Goal: Information Seeking & Learning: Check status

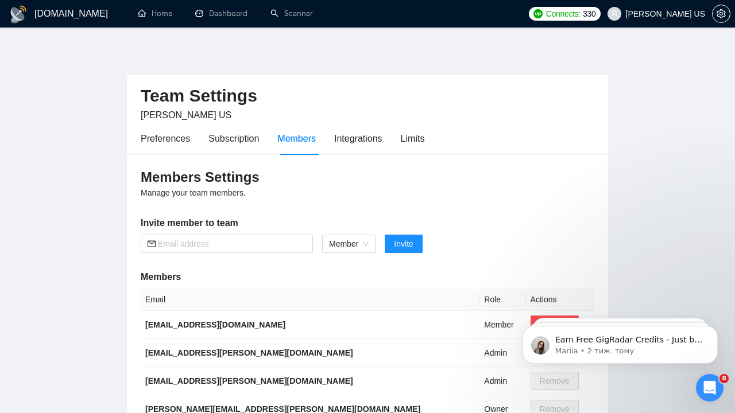
click at [492, 122] on div "Preferences Subscription Members Integrations Limits" at bounding box center [367, 138] width 453 height 33
click at [212, 10] on link "Dashboard" at bounding box center [221, 14] width 52 height 10
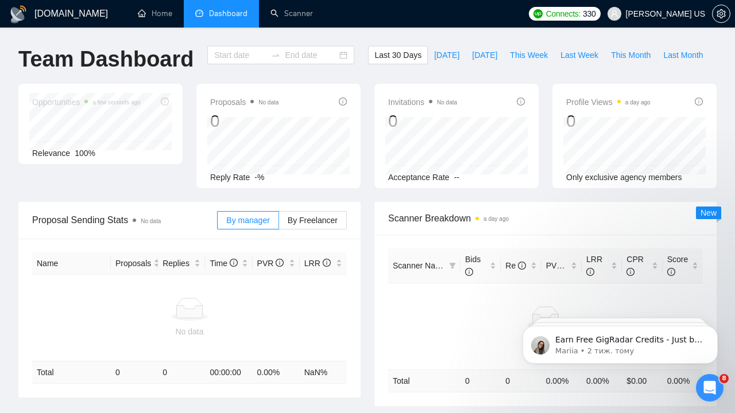
type input "[DATE]"
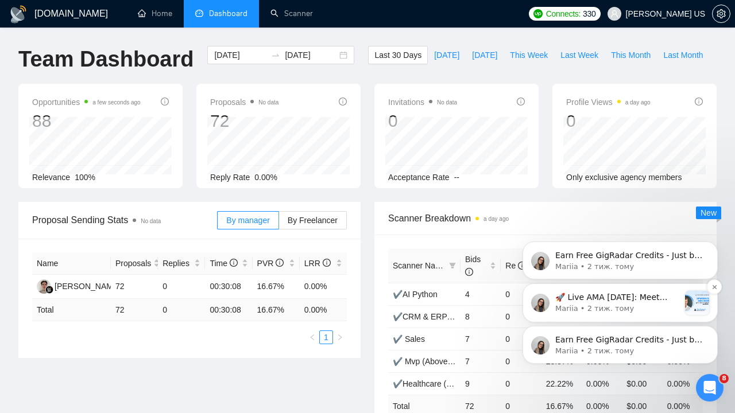
click at [619, 306] on p "Mariia • 2 тиж. тому" at bounding box center [617, 309] width 124 height 10
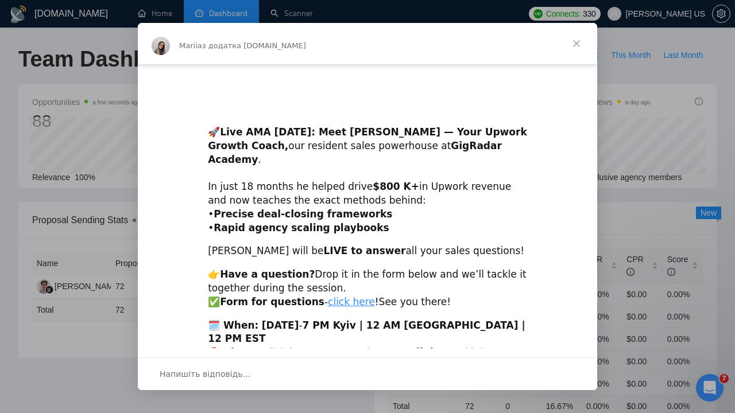
scroll to position [232, 0]
click at [576, 44] on span "Закрити" at bounding box center [576, 43] width 41 height 41
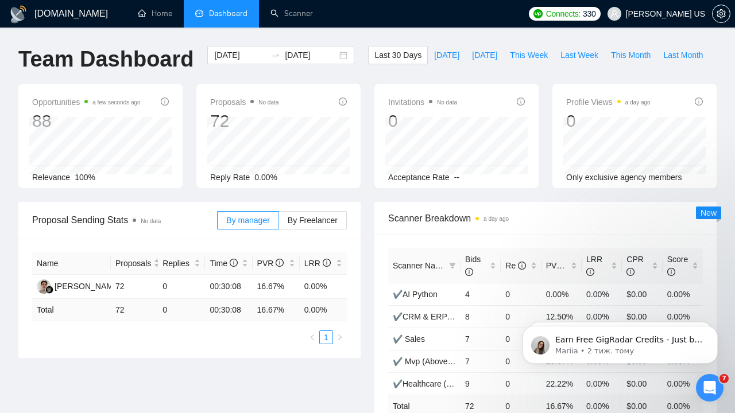
scroll to position [0, 0]
click at [308, 216] on span "By Freelancer" at bounding box center [313, 220] width 50 height 9
click at [279, 223] on input "By Freelancer" at bounding box center [279, 223] width 0 height 0
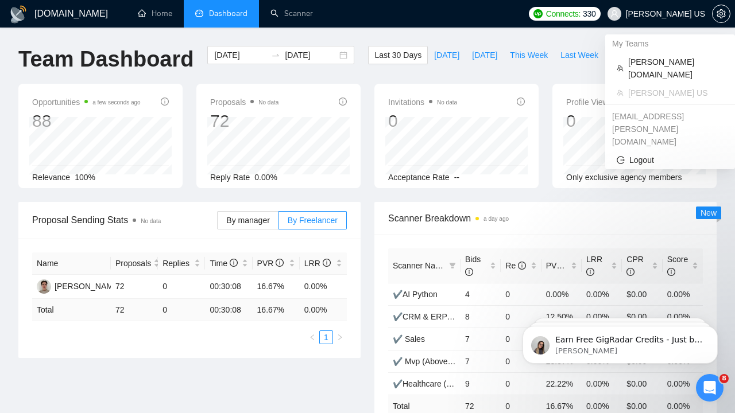
click at [673, 14] on span "[PERSON_NAME] US" at bounding box center [665, 14] width 79 height 0
click at [655, 61] on span "[PERSON_NAME][DOMAIN_NAME]" at bounding box center [675, 68] width 95 height 25
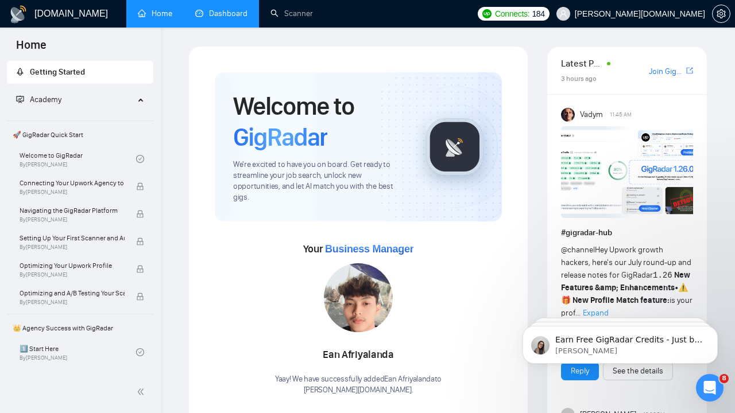
click at [228, 16] on link "Dashboard" at bounding box center [221, 14] width 52 height 10
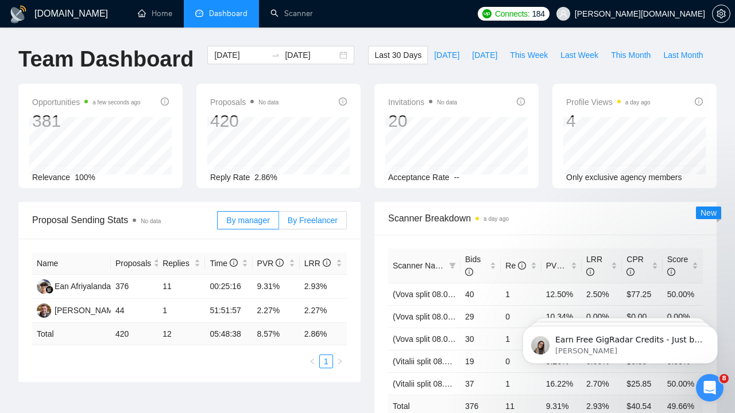
click at [314, 217] on span "By Freelancer" at bounding box center [313, 220] width 50 height 9
click at [279, 223] on input "By Freelancer" at bounding box center [279, 223] width 0 height 0
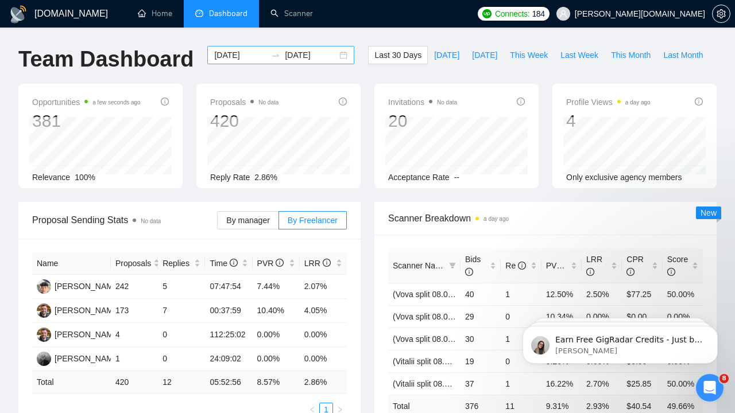
click at [255, 55] on input "[DATE]" at bounding box center [240, 55] width 52 height 13
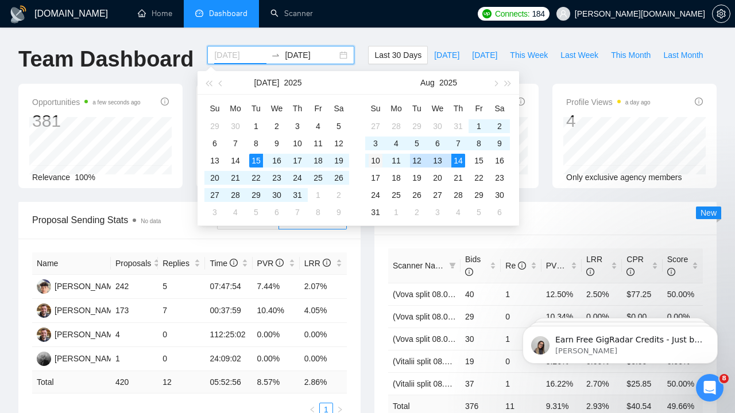
type input "[DATE]"
click at [375, 160] on div "10" at bounding box center [375, 161] width 14 height 14
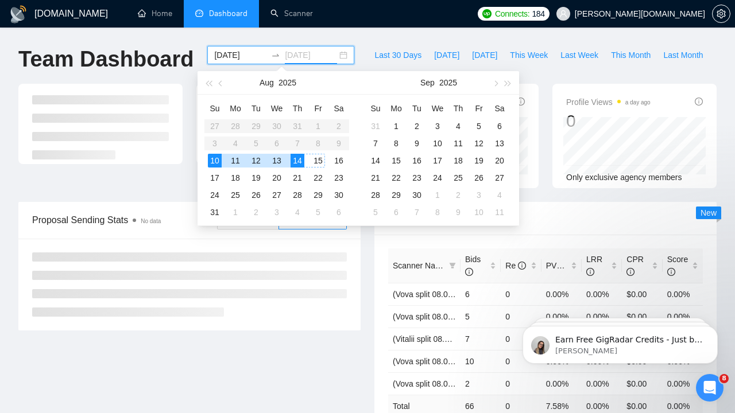
type input "[DATE]"
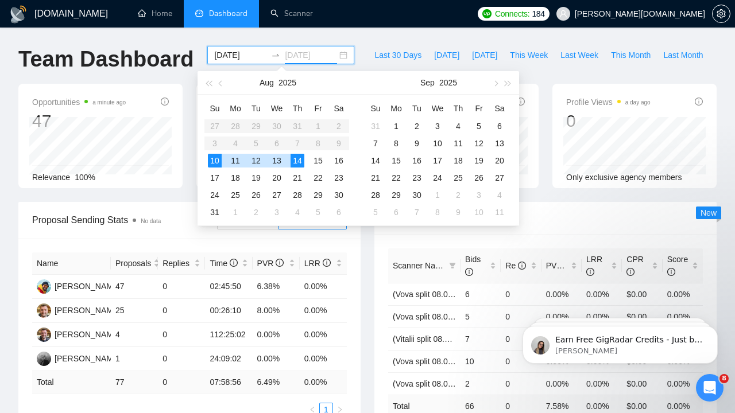
click at [302, 161] on div "14" at bounding box center [297, 161] width 14 height 14
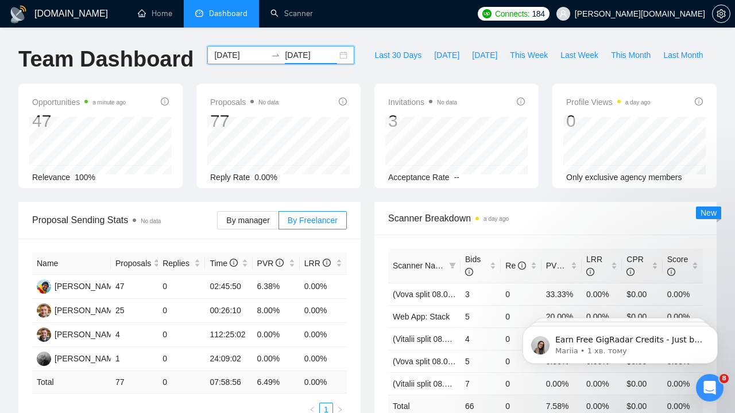
click at [266, 52] on div at bounding box center [275, 55] width 18 height 9
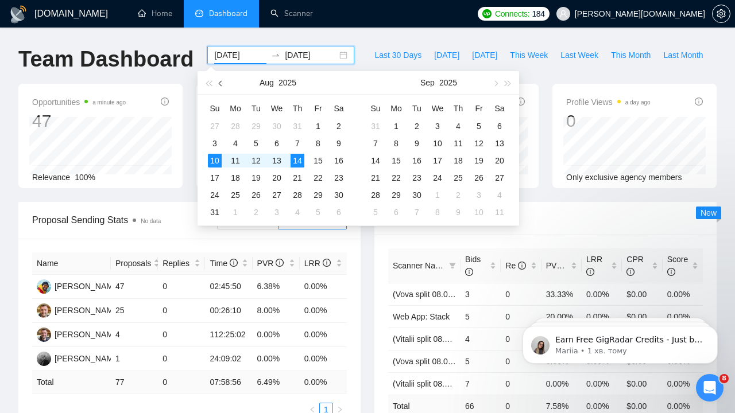
click at [223, 81] on button "button" at bounding box center [221, 82] width 13 height 23
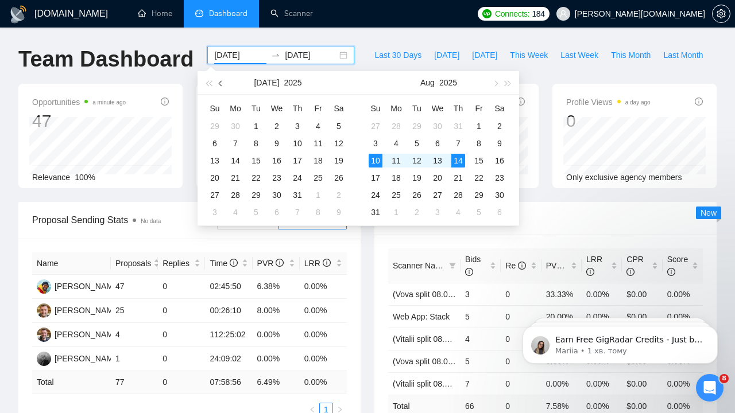
click at [223, 81] on button "button" at bounding box center [221, 82] width 13 height 23
type input "[DATE]"
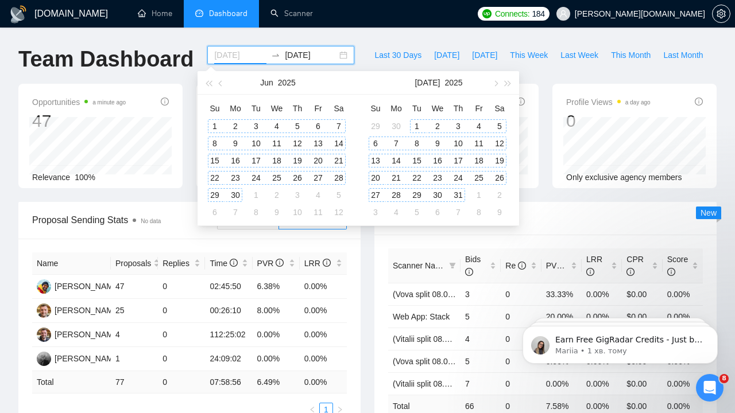
click at [215, 123] on div "1" at bounding box center [215, 126] width 14 height 14
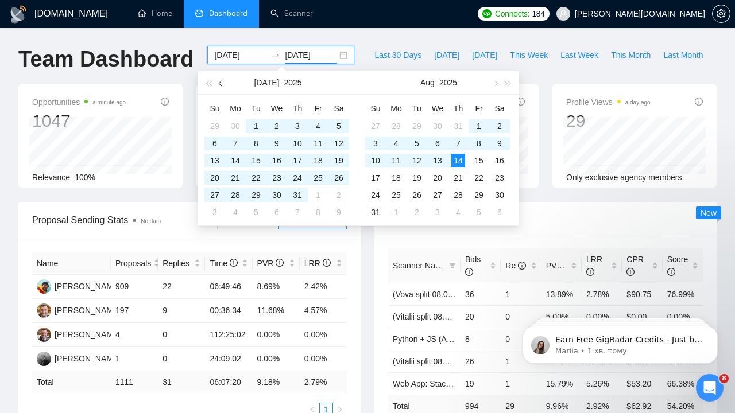
click at [219, 81] on button "button" at bounding box center [221, 82] width 13 height 23
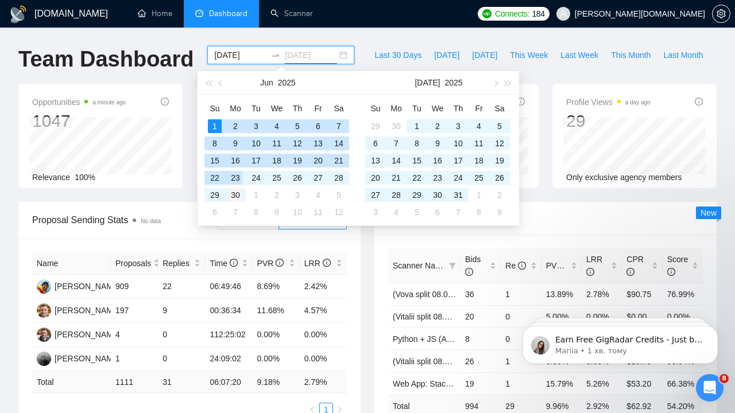
type input "[DATE]"
click at [239, 196] on div "30" at bounding box center [235, 195] width 14 height 14
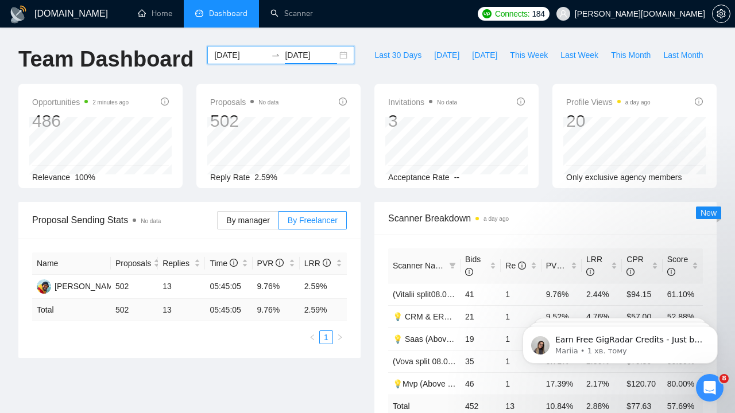
click at [251, 55] on input "[DATE]" at bounding box center [240, 55] width 52 height 13
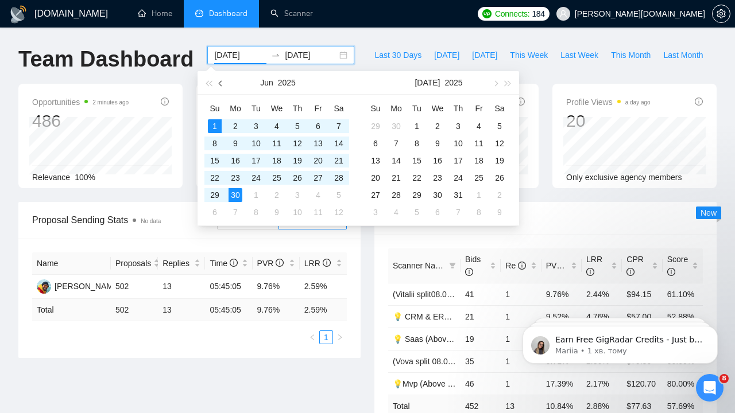
click at [223, 83] on span "button" at bounding box center [222, 83] width 6 height 6
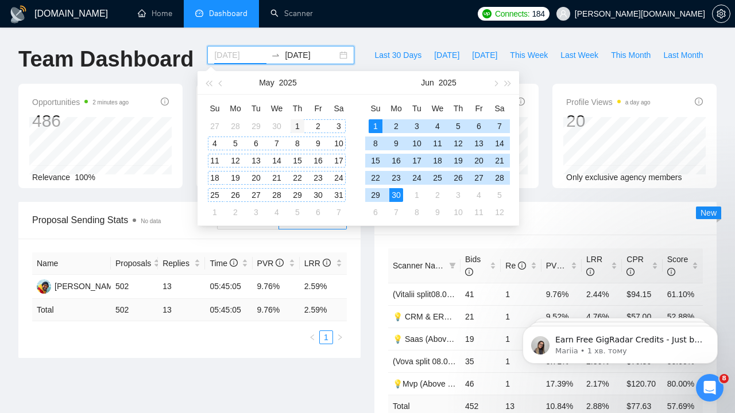
type input "[DATE]"
click at [294, 126] on div "1" at bounding box center [297, 126] width 14 height 14
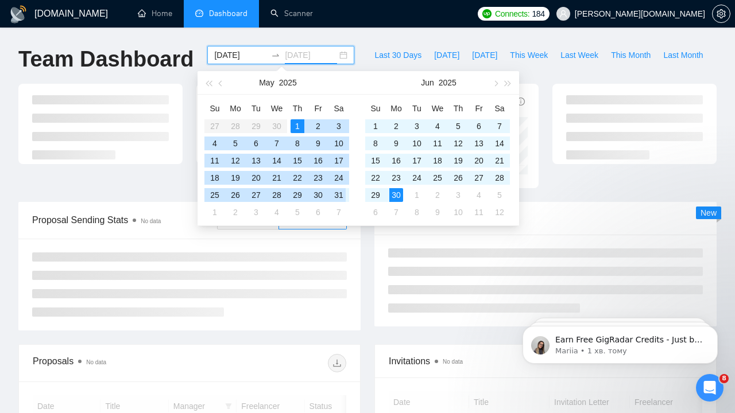
click at [338, 195] on div "31" at bounding box center [339, 195] width 14 height 14
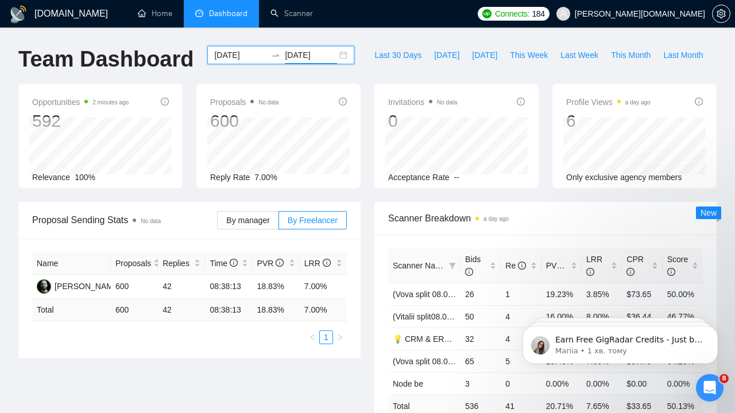
click at [304, 56] on input "[DATE]" at bounding box center [311, 55] width 52 height 13
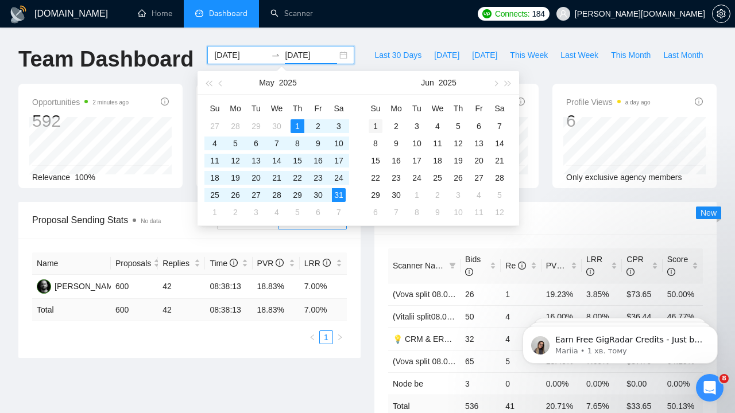
type input "[DATE]"
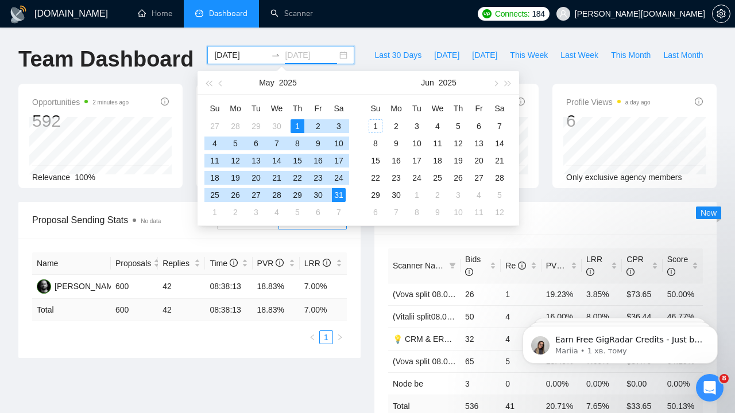
click at [376, 122] on div "1" at bounding box center [375, 126] width 14 height 14
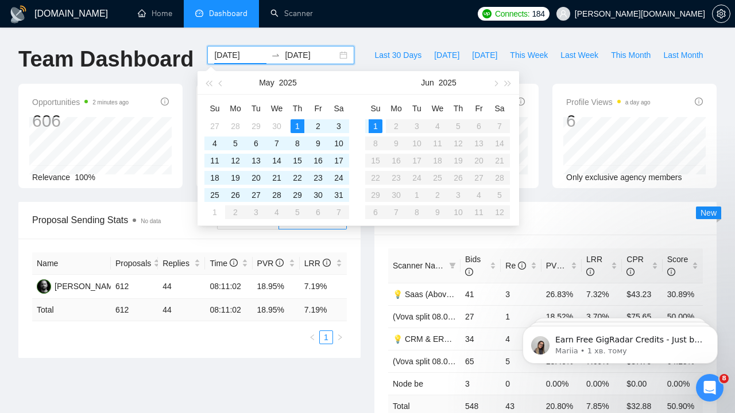
click at [480, 126] on table "Su Mo Tu We Th Fr Sa 1 2 3 4 5 6 7 8 9 10 11 12 13 14 15 16 17 18 19 20 21 22 2…" at bounding box center [437, 160] width 145 height 122
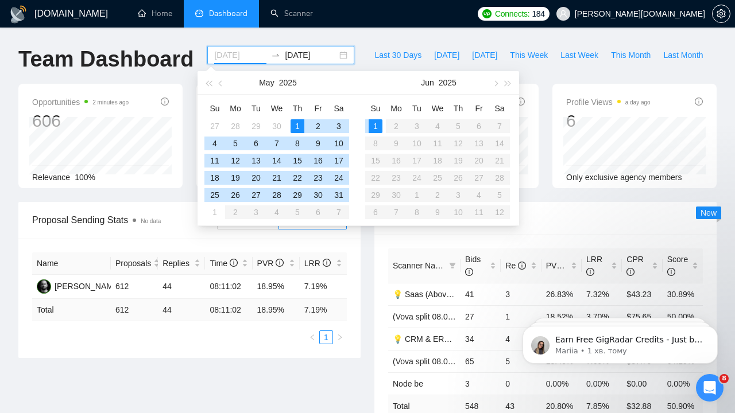
click at [297, 123] on div "1" at bounding box center [297, 126] width 14 height 14
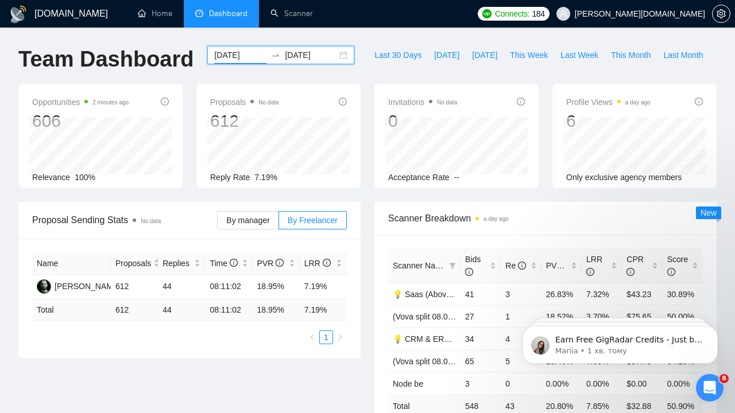
click at [242, 59] on input "[DATE]" at bounding box center [240, 55] width 52 height 13
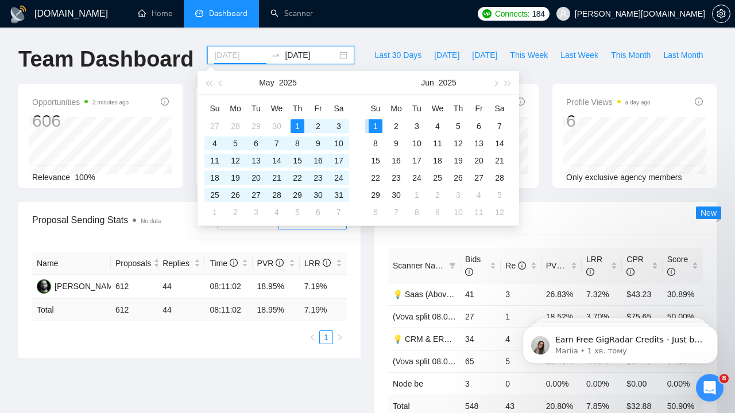
type input "[DATE]"
click at [379, 125] on div "1" at bounding box center [375, 126] width 14 height 14
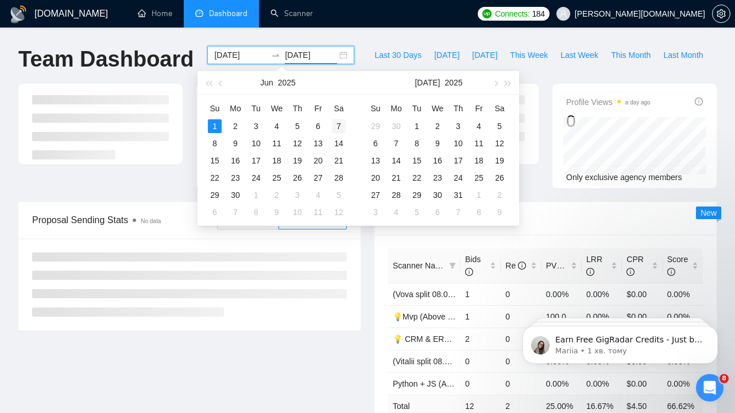
type input "[DATE]"
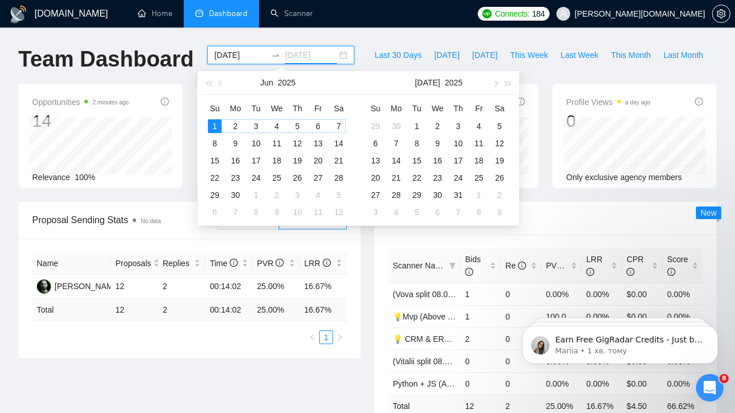
click at [336, 125] on div "7" at bounding box center [339, 126] width 14 height 14
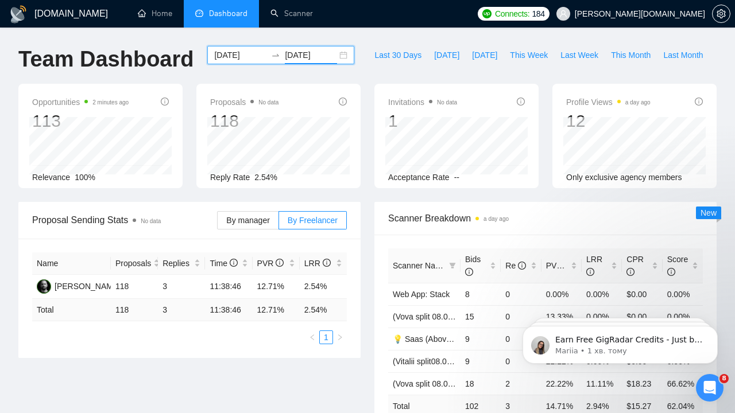
click at [243, 53] on input "[DATE]" at bounding box center [240, 55] width 52 height 13
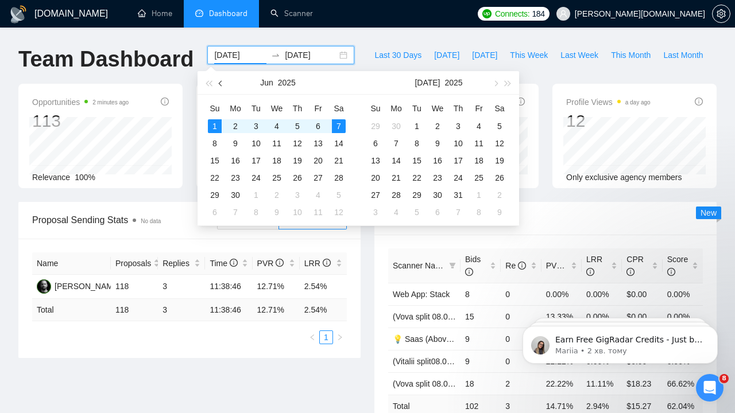
click at [220, 81] on button "button" at bounding box center [221, 82] width 13 height 23
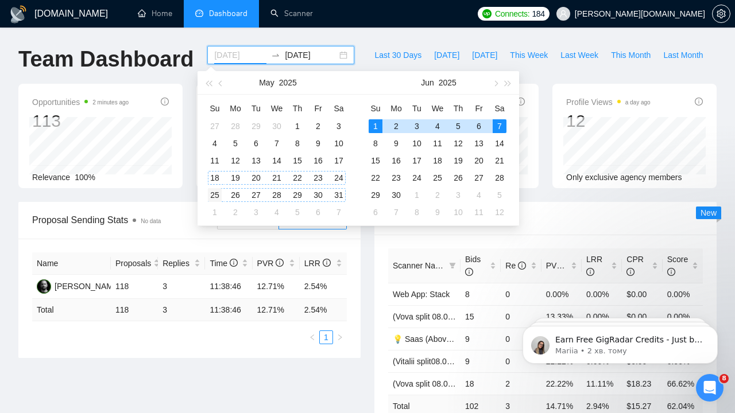
type input "[DATE]"
click at [214, 193] on div "25" at bounding box center [215, 195] width 14 height 14
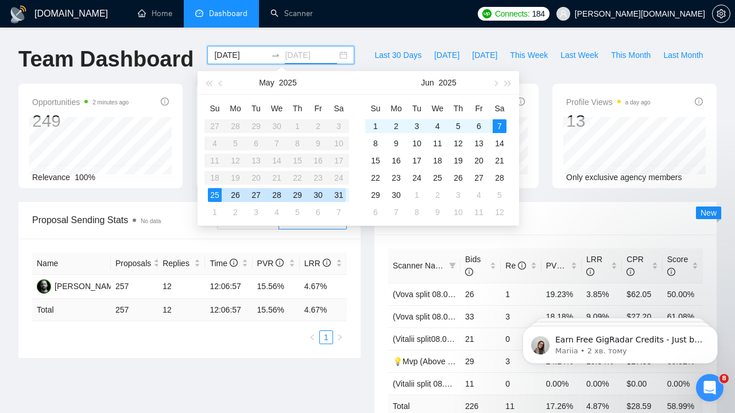
click at [340, 193] on div "31" at bounding box center [339, 195] width 14 height 14
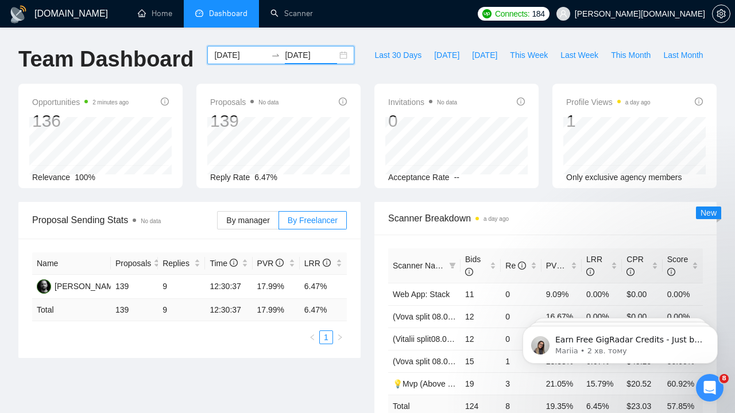
click at [306, 53] on input "[DATE]" at bounding box center [311, 55] width 52 height 13
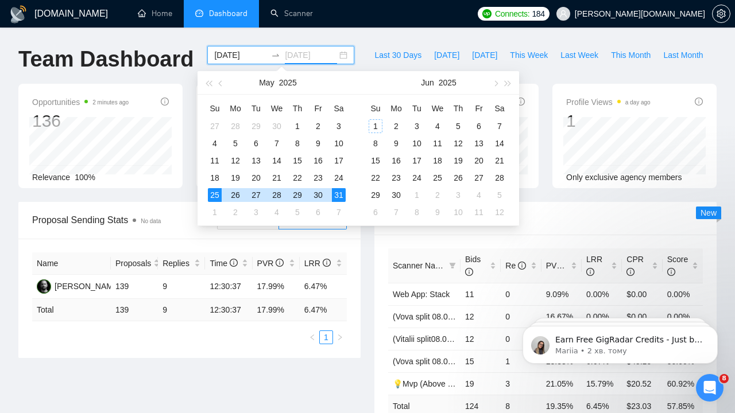
type input "[DATE]"
click at [237, 53] on input "[DATE]" at bounding box center [240, 55] width 52 height 13
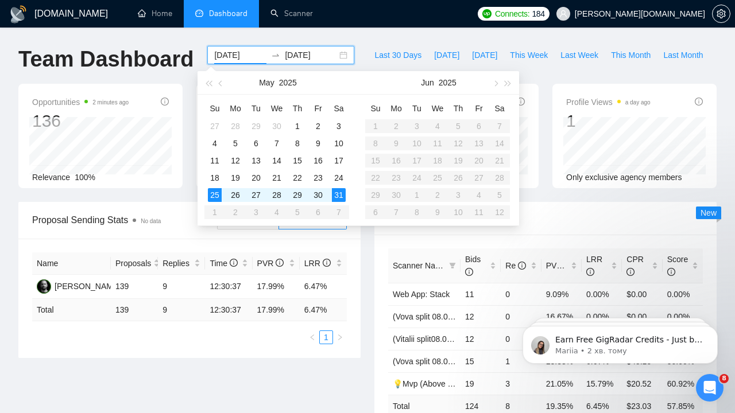
click at [375, 126] on table "Su Mo Tu We Th Fr Sa 1 2 3 4 5 6 7 8 9 10 11 12 13 14 15 16 17 18 19 20 21 22 2…" at bounding box center [437, 160] width 145 height 122
click at [231, 58] on input "[DATE]" at bounding box center [240, 55] width 52 height 13
click at [213, 211] on table "Su Mo Tu We Th Fr Sa 27 28 29 30 1 2 3 4 5 6 7 8 9 10 11 12 13 14 15 16 17 18 1…" at bounding box center [276, 160] width 145 height 122
type input "[DATE]"
click at [297, 54] on input "[DATE]" at bounding box center [311, 55] width 52 height 13
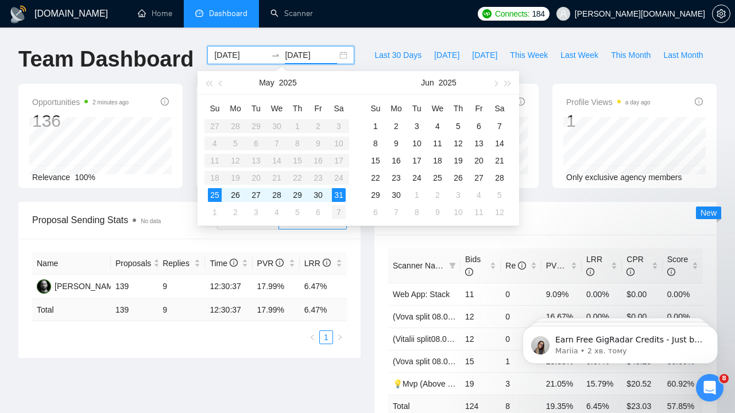
type input "[DATE]"
click at [337, 214] on div "7" at bounding box center [339, 212] width 14 height 14
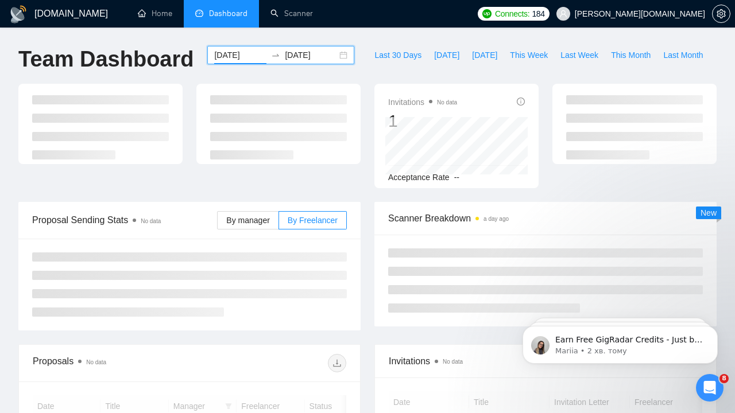
click at [236, 52] on input "[DATE]" at bounding box center [240, 55] width 52 height 13
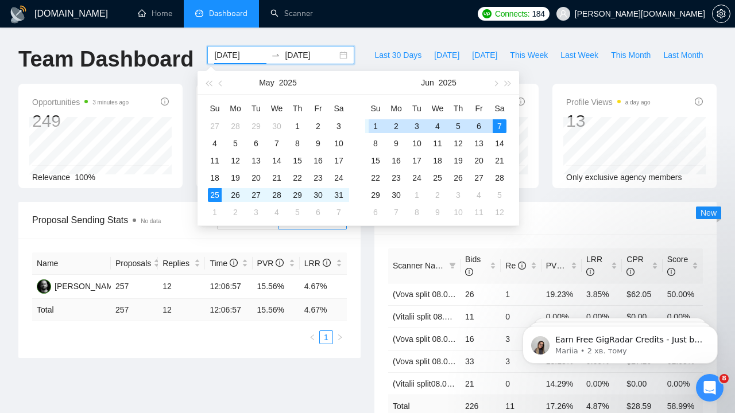
type input "[DATE]"
click at [376, 124] on div "1" at bounding box center [375, 126] width 14 height 14
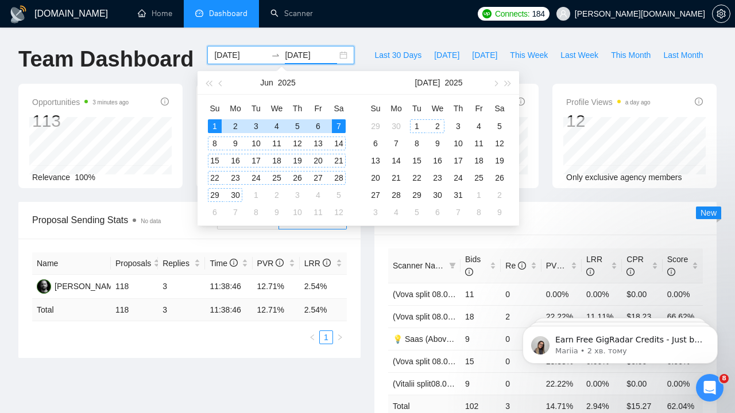
type input "[DATE]"
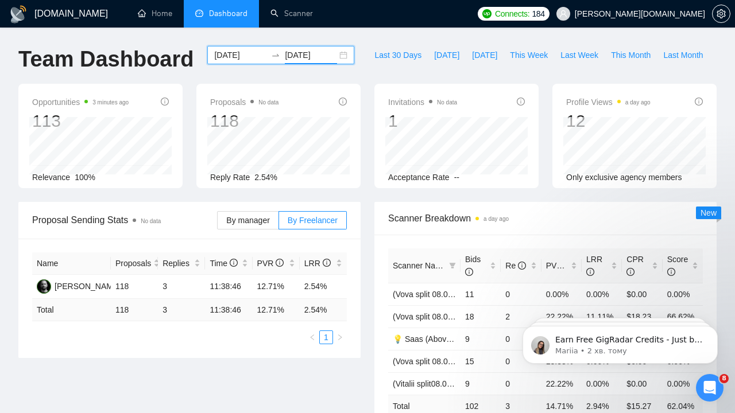
click at [366, 250] on div "Proposal Sending Stats No data By manager By Freelancer Name Proposals Replies …" at bounding box center [189, 280] width 356 height 156
